Goal: Check status: Check status

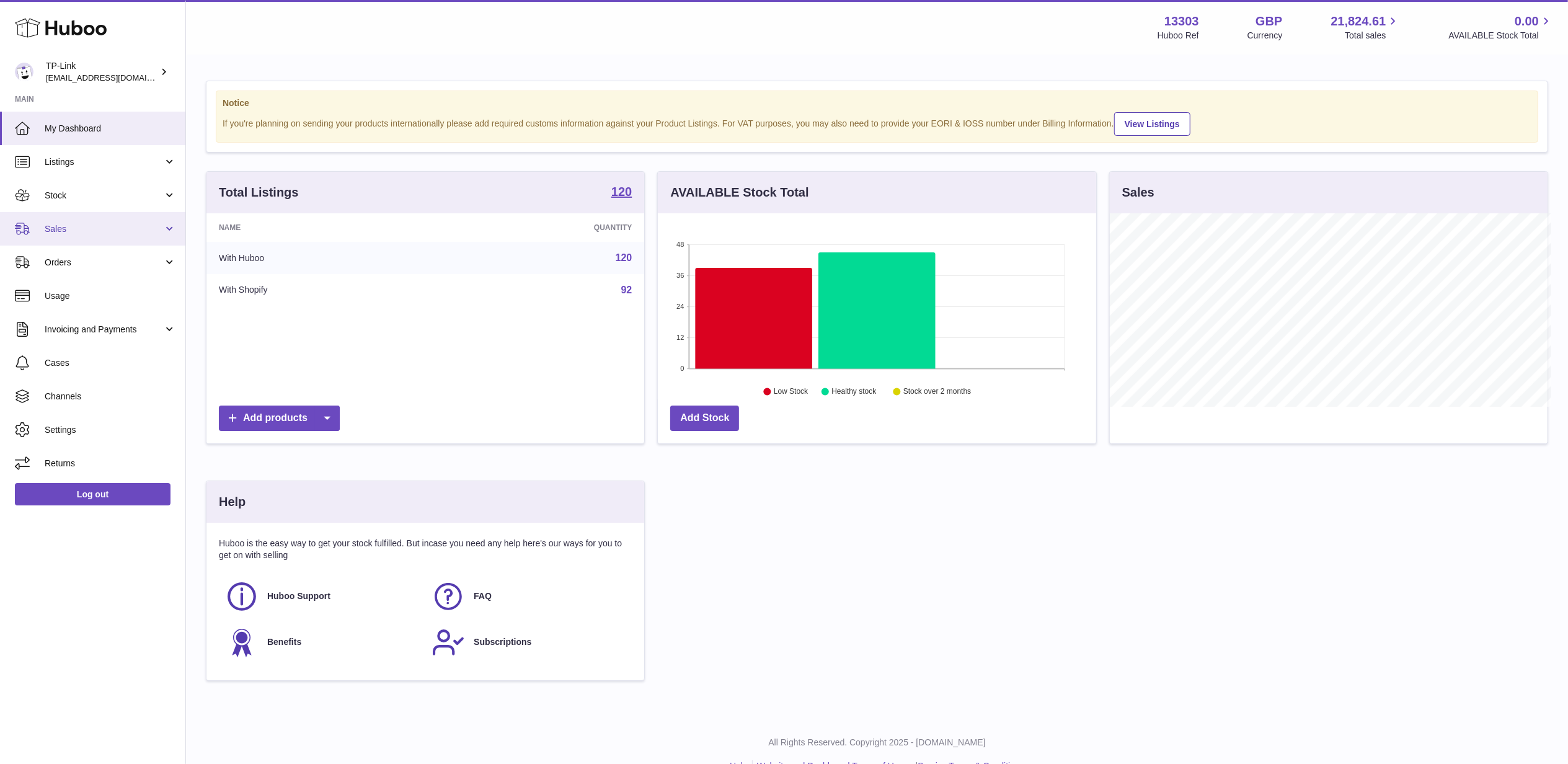
scroll to position [619920, 619672]
click at [99, 194] on span "Stock" at bounding box center [104, 196] width 118 height 12
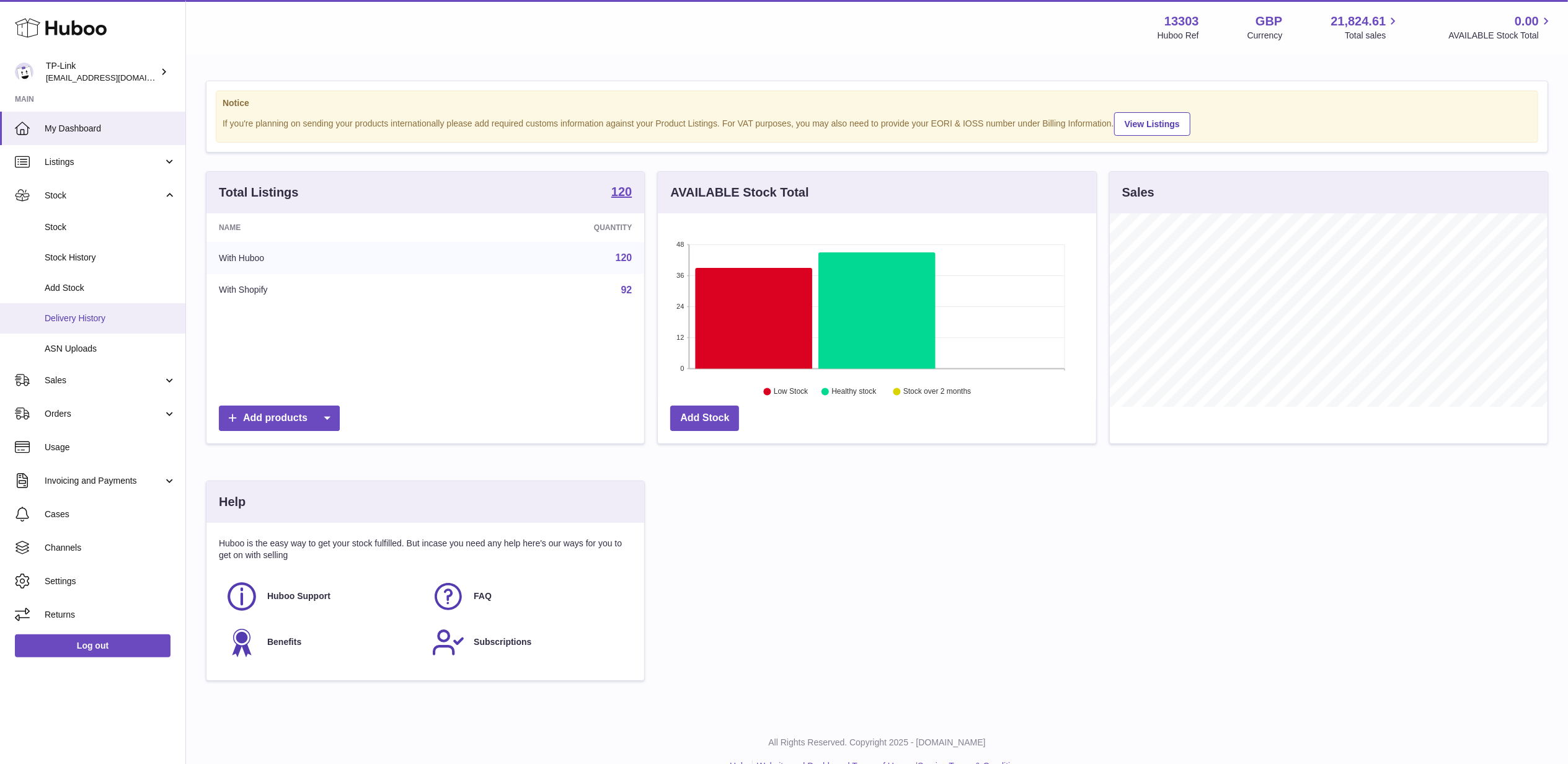
click at [78, 316] on span "Delivery History" at bounding box center [110, 318] width 131 height 12
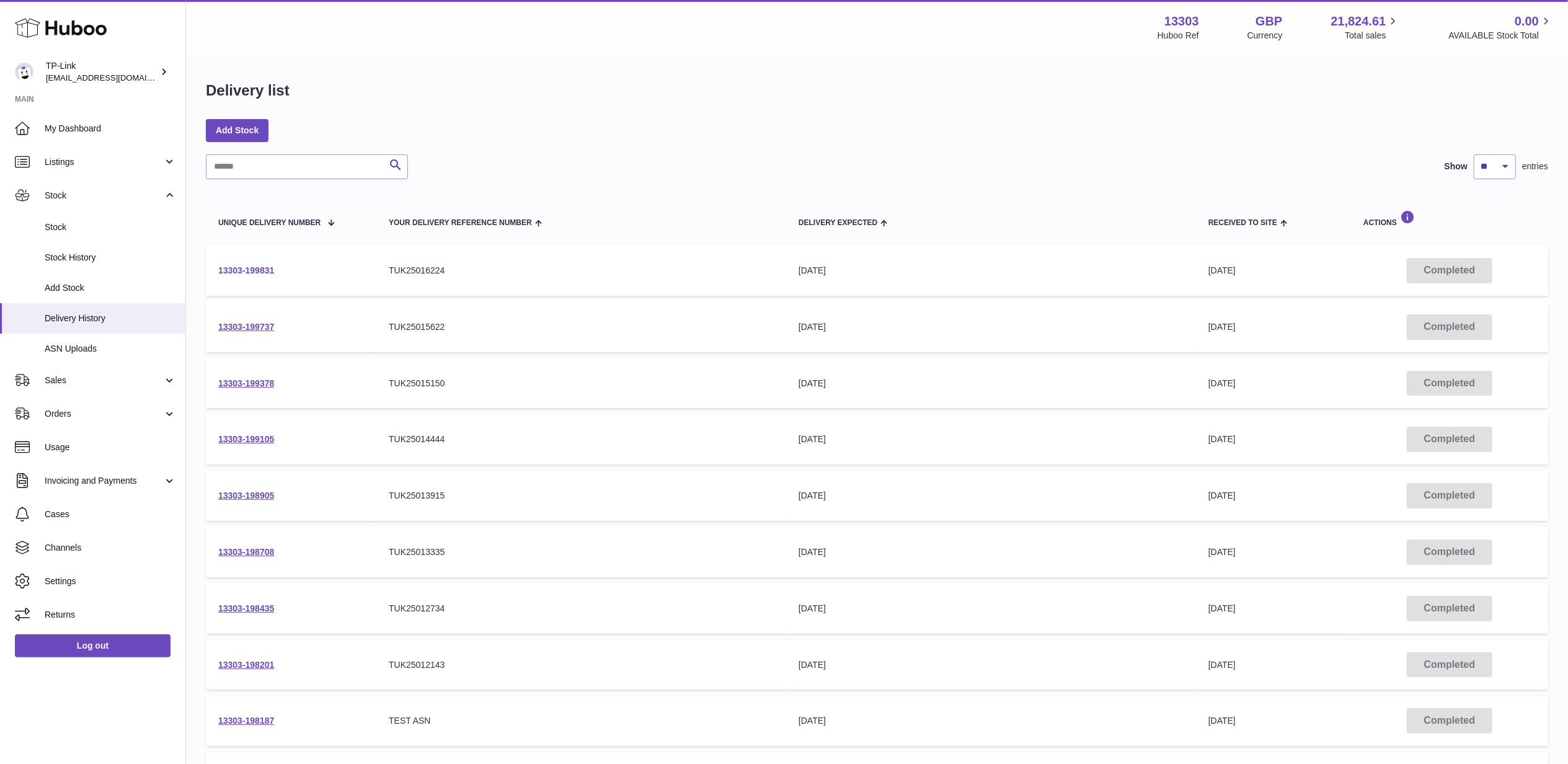
click at [255, 269] on link "13303-199831" at bounding box center [246, 271] width 56 height 10
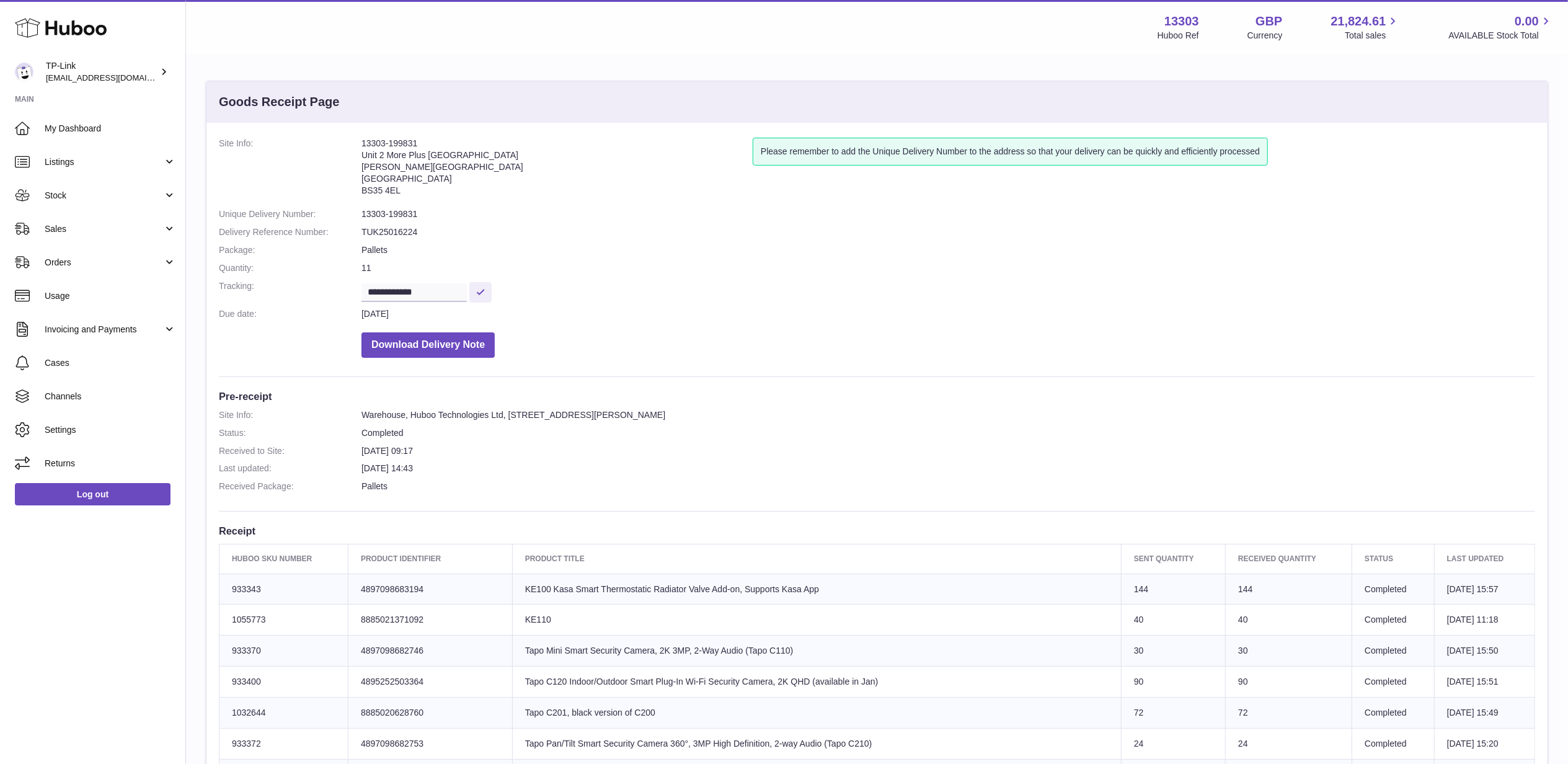
drag, startPoint x: 420, startPoint y: 140, endPoint x: 360, endPoint y: 140, distance: 60.0
click at [360, 140] on dl "**********" at bounding box center [877, 251] width 1317 height 226
copy dl "13303-199831"
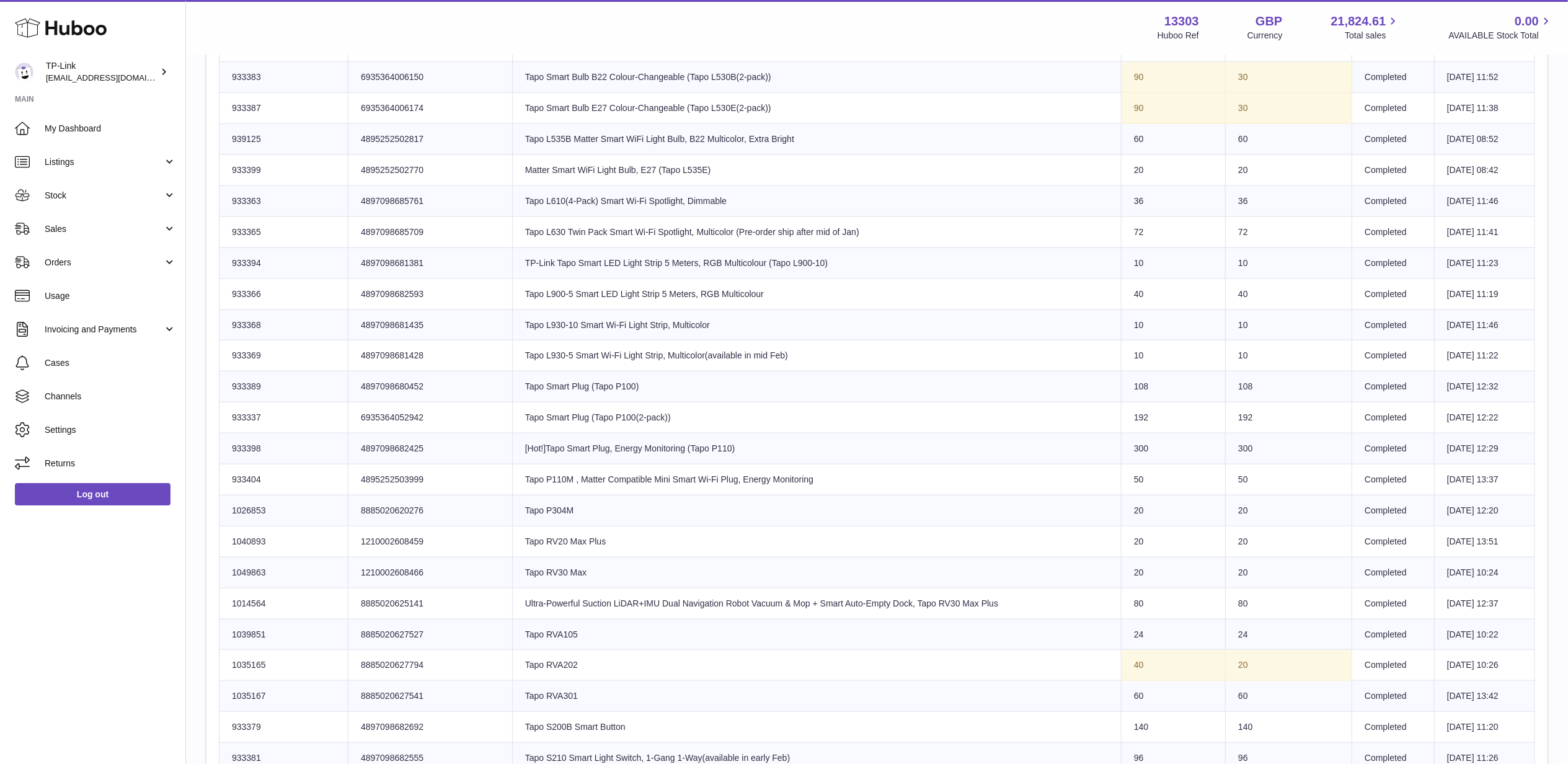
scroll to position [2067, 0]
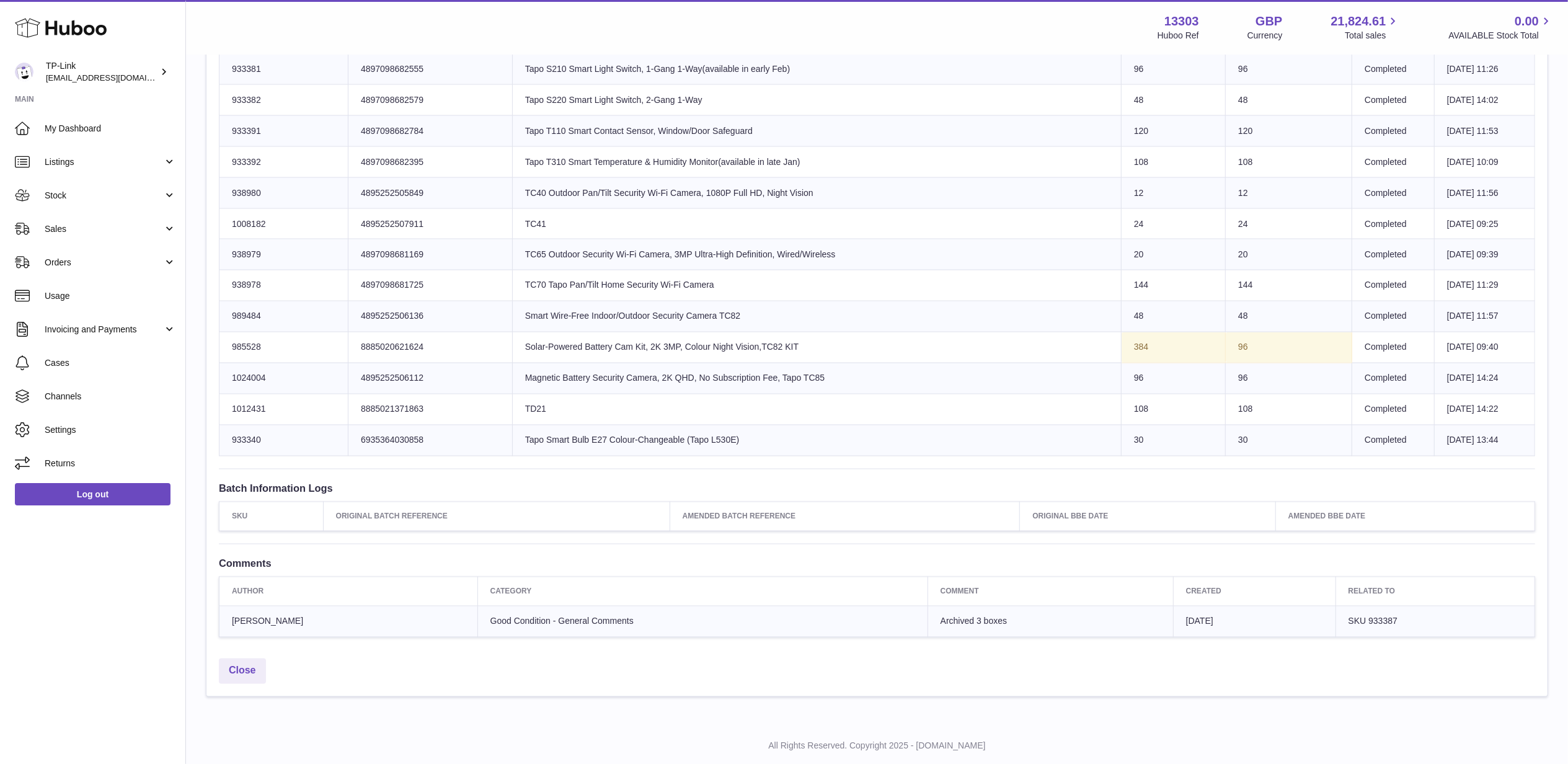
drag, startPoint x: 789, startPoint y: 355, endPoint x: 466, endPoint y: 359, distance: 323.0
click at [513, 359] on td "Product title Solar-Powered Battery Cam Kit, 2K 3MP, Colour Night Vision,TC82 K…" at bounding box center [817, 347] width 609 height 31
click at [773, 358] on td "Product title Solar-Powered Battery Cam Kit, 2K 3MP, Colour Night Vision,TC82 K…" at bounding box center [817, 347] width 609 height 31
click at [1122, 363] on td "Sent Quantity 384" at bounding box center [1174, 347] width 104 height 31
click at [1115, 591] on th "Comment" at bounding box center [1050, 592] width 246 height 29
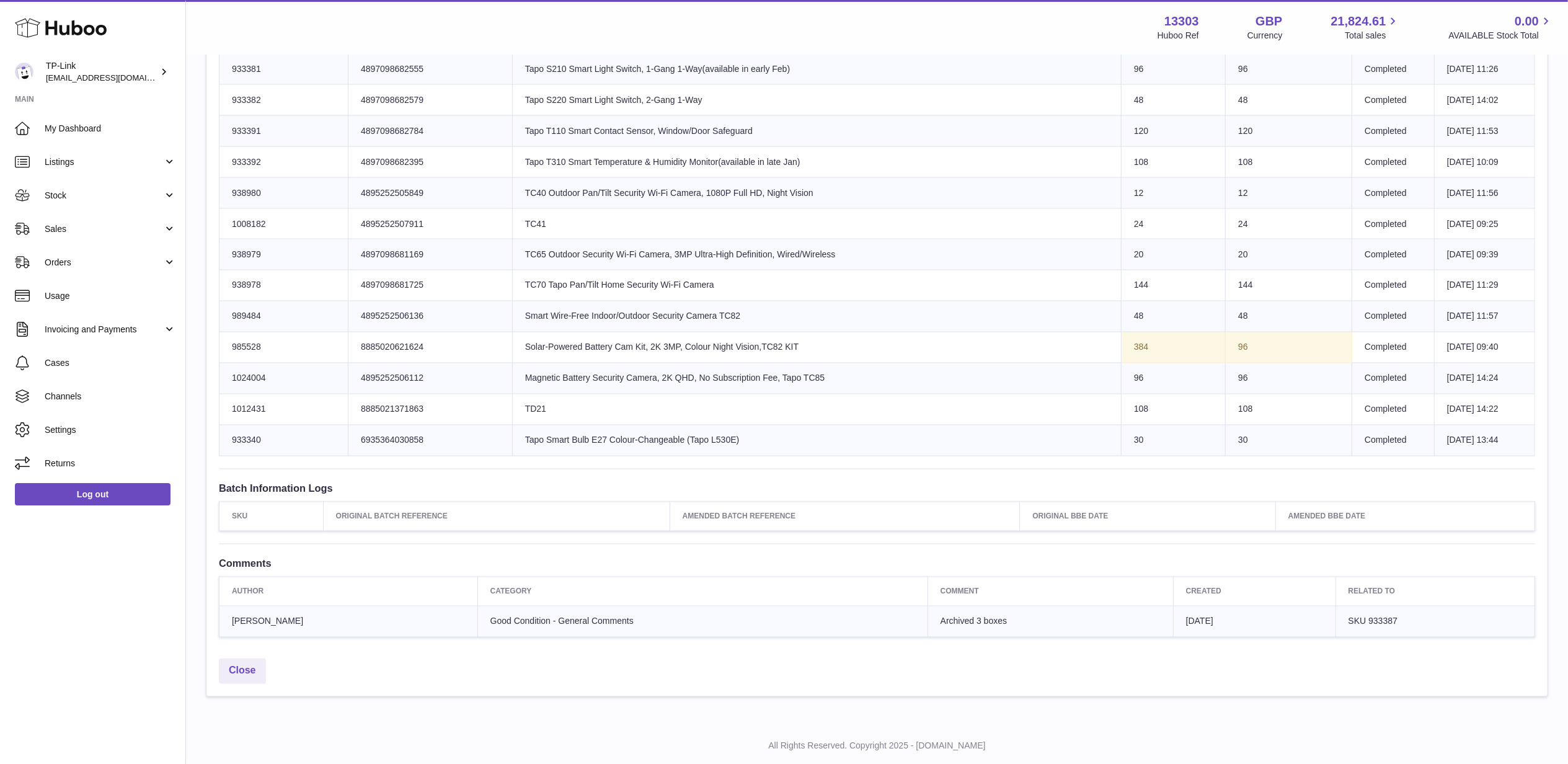
drag, startPoint x: 906, startPoint y: 633, endPoint x: 988, endPoint y: 633, distance: 82.0
click at [988, 633] on td "Archived 3 boxes" at bounding box center [1050, 622] width 246 height 31
click at [1007, 638] on td "Archived 3 boxes" at bounding box center [1050, 622] width 246 height 31
